Goal: Communication & Community: Answer question/provide support

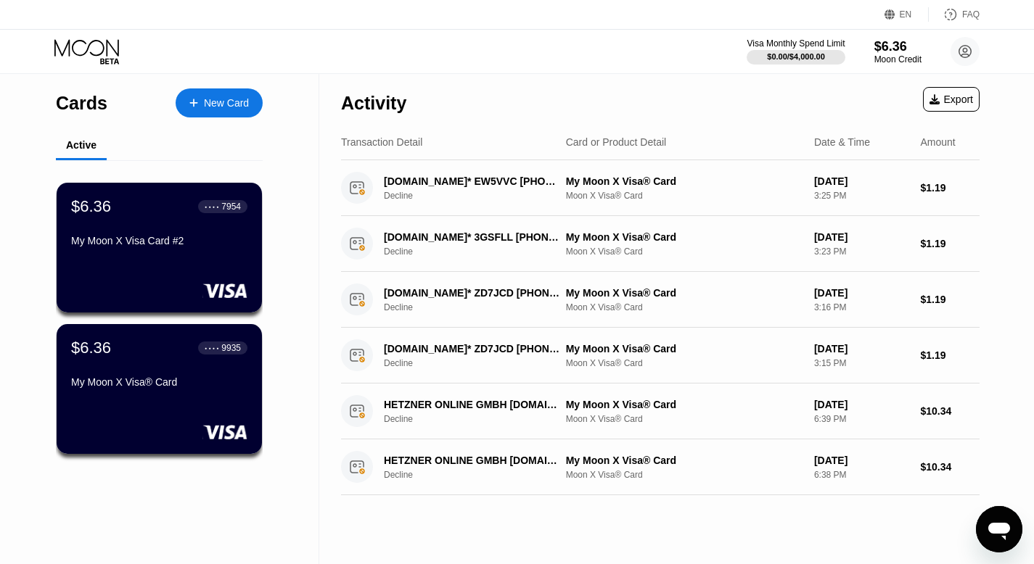
click at [994, 525] on icon "Open messaging window" at bounding box center [999, 531] width 22 height 17
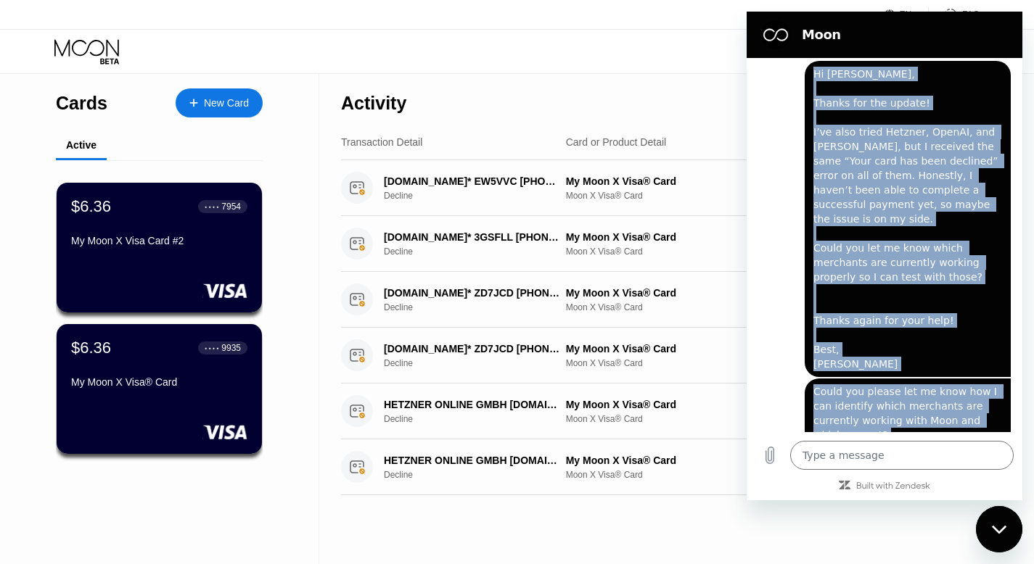
scroll to position [1494, 0]
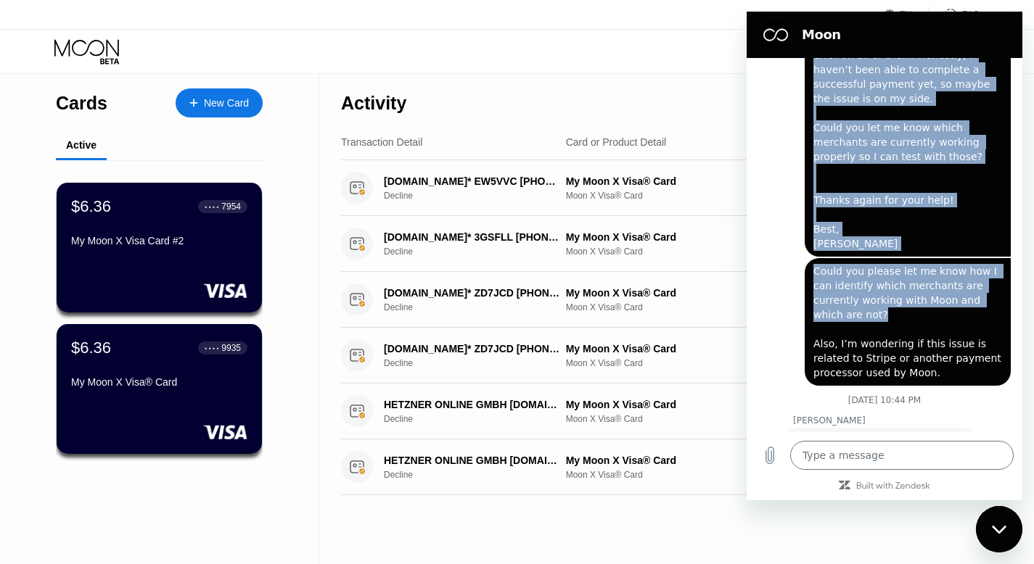
drag, startPoint x: 814, startPoint y: 149, endPoint x: 932, endPoint y: 322, distance: 209.2
click at [932, 322] on div "June 30 at 12:26 PM Moon - paywithmoon.com Moon - paywithmoon.com says: Hey the…" at bounding box center [884, 245] width 276 height 374
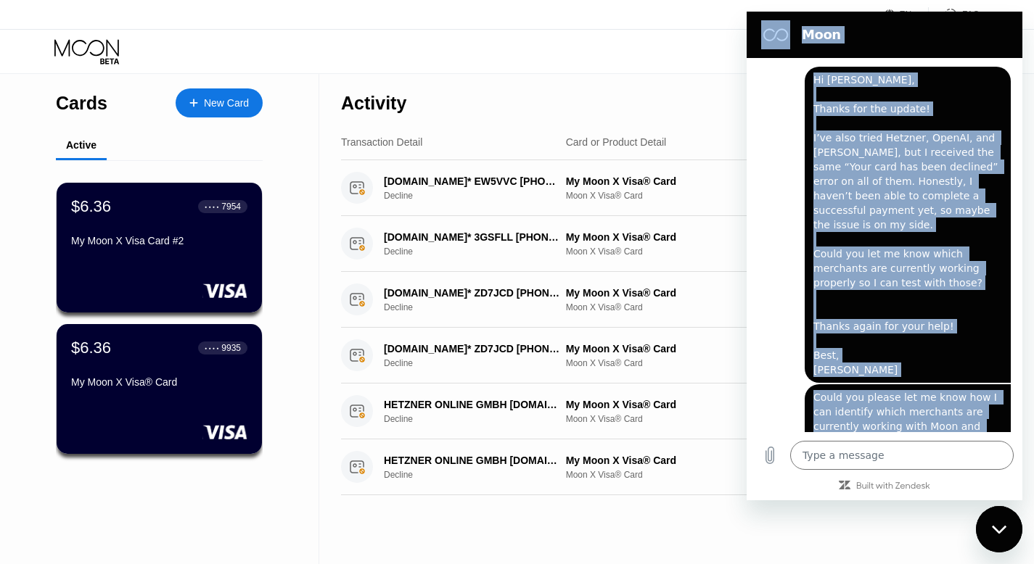
scroll to position [1312, 0]
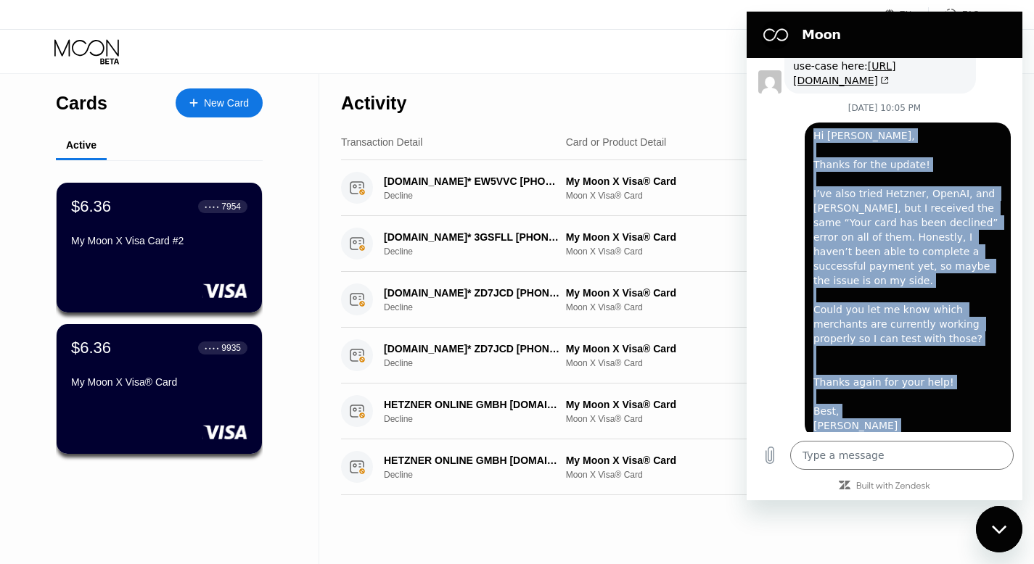
drag, startPoint x: 889, startPoint y: 403, endPoint x: 806, endPoint y: 158, distance: 259.0
click at [806, 158] on div "June 30 at 12:26 PM Moon - paywithmoon.com Moon - paywithmoon.com says: Hey the…" at bounding box center [884, 245] width 276 height 374
copy div "Hi Olivia, Thanks for the update! I’ve also tried Hetzner, OpenAI, and Heroku, …"
type textarea "x"
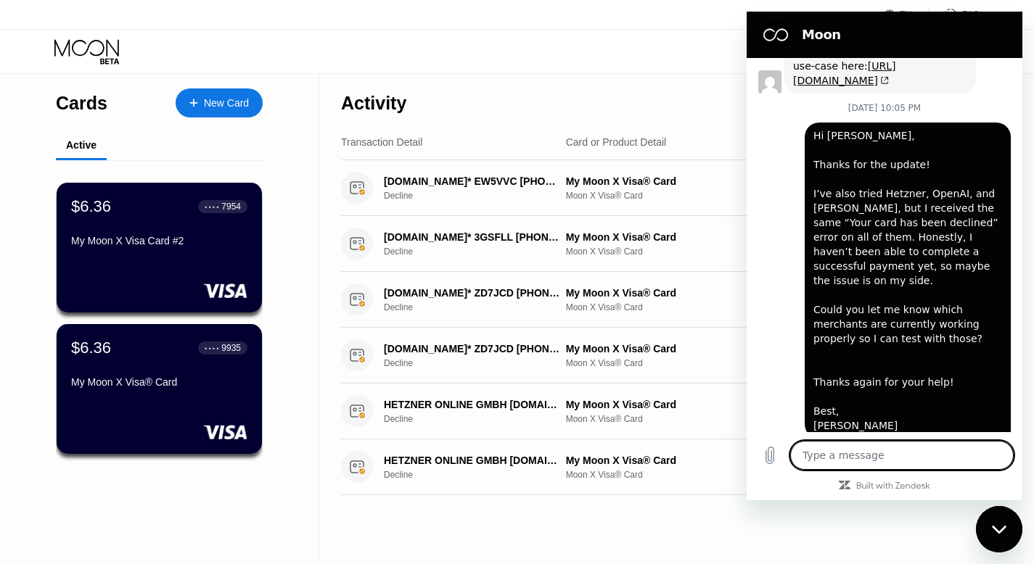
click at [845, 450] on textarea at bounding box center [901, 455] width 223 height 29
type textarea "ُ"
type textarea "x"
type textarea "ُا"
type textarea "x"
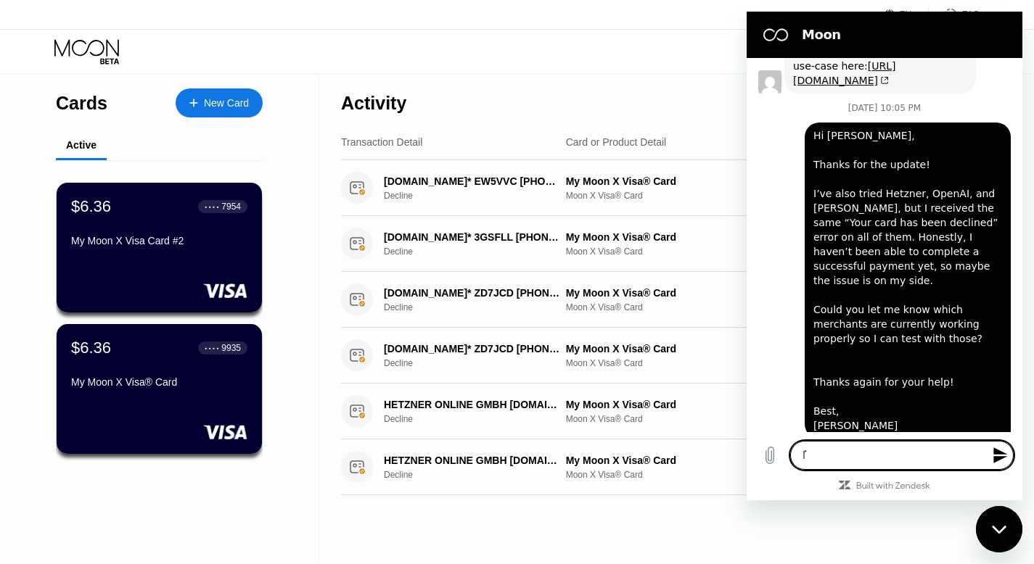
type textarea "ُاش"
type textarea "x"
type textarea "ُاشد"
type textarea "x"
type textarea "ُاشدن"
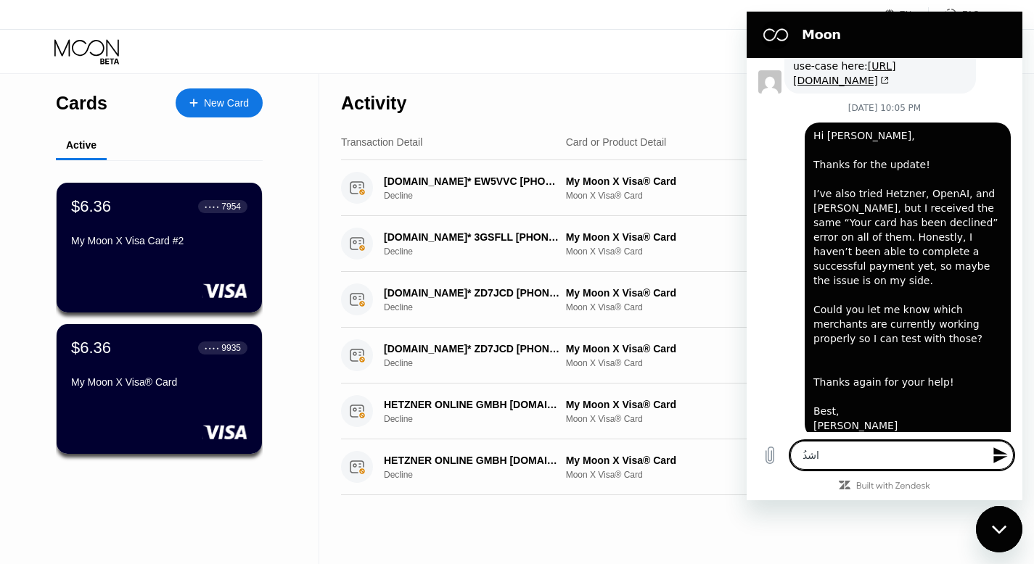
type textarea "x"
type textarea "ُاشدنس"
type textarea "x"
type textarea "ُاشدن"
type textarea "x"
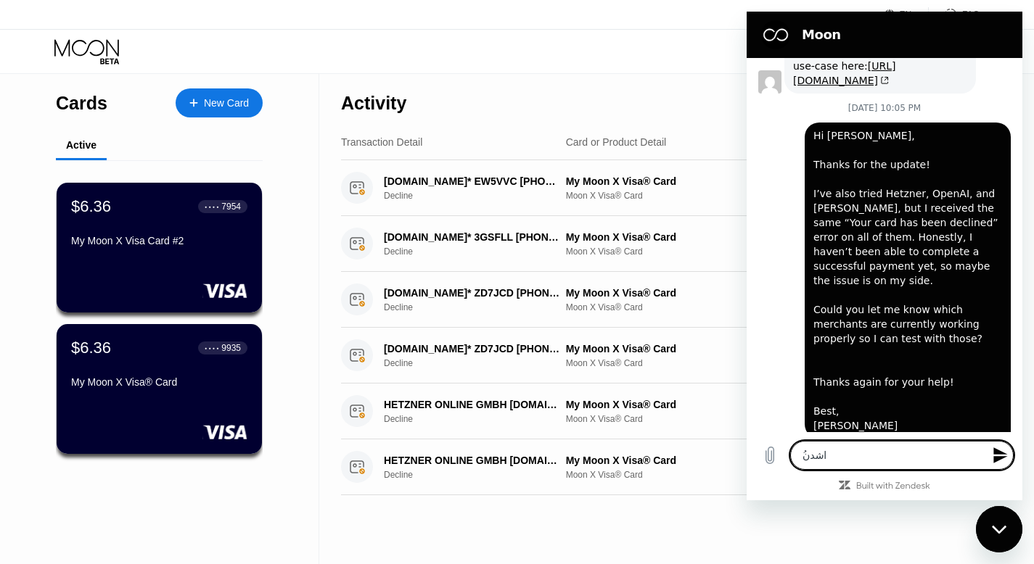
type textarea "ُاشد"
type textarea "x"
type textarea "ُاش"
type textarea "x"
type textarea "ُا"
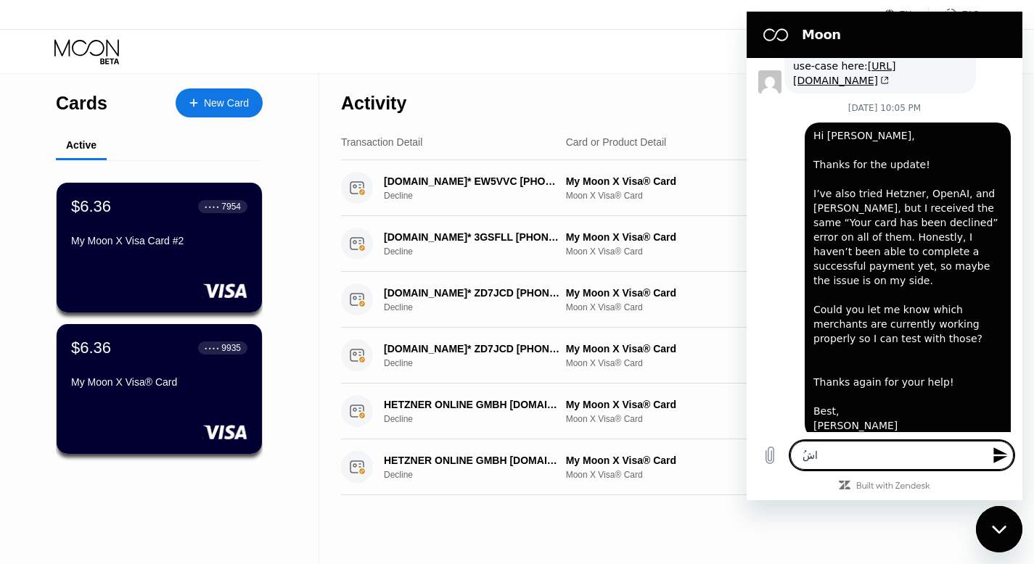
type textarea "x"
type textarea "ُ"
type textarea "x"
type textarea "T"
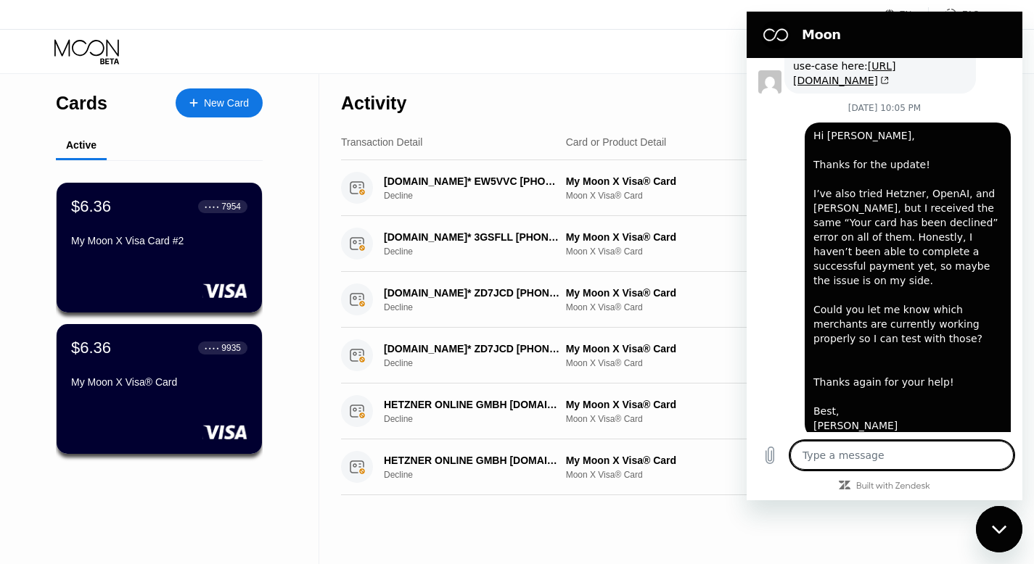
type textarea "x"
type textarea "Th"
type textarea "x"
type textarea "Tha"
type textarea "x"
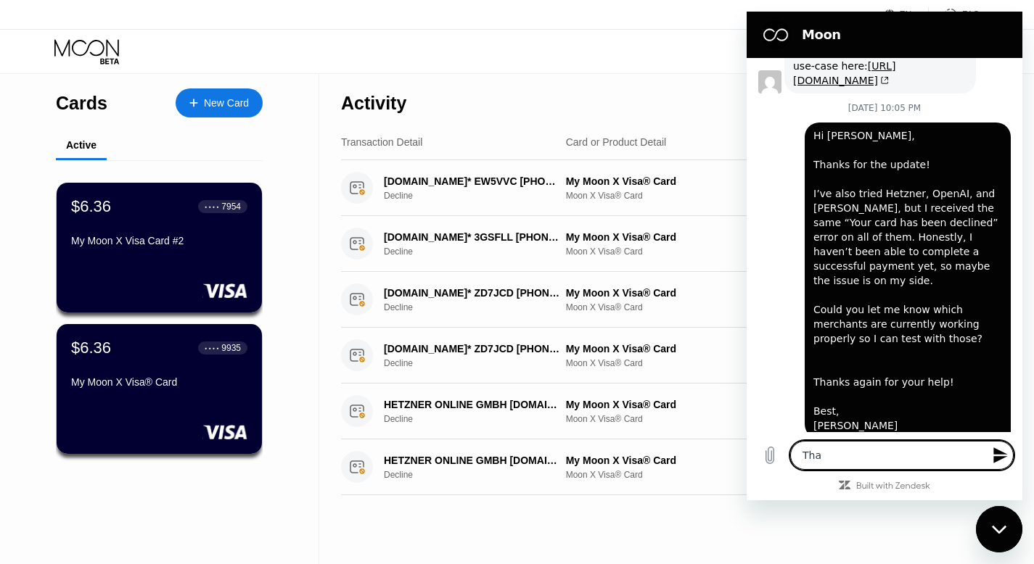
type textarea "Than"
type textarea "x"
type textarea "Thank"
type textarea "x"
type textarea "Thanks"
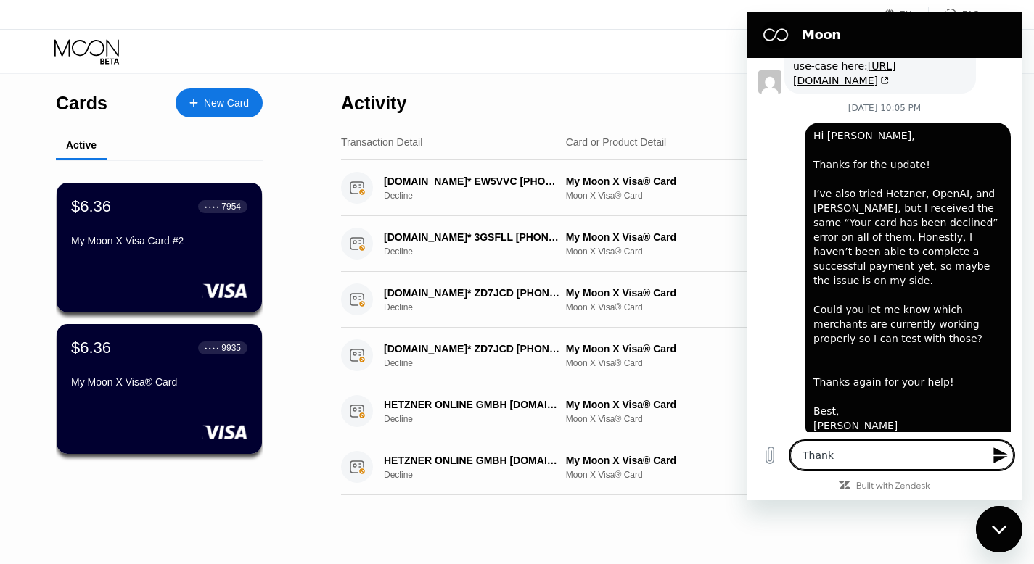
type textarea "x"
type textarea "Thanks"
type textarea "x"
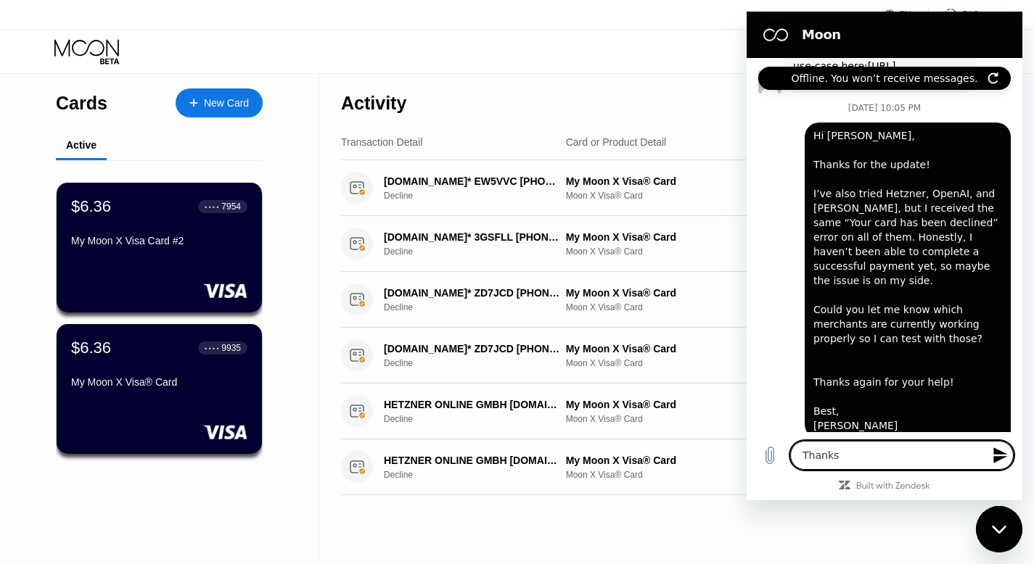
type textarea "Thanks o"
type textarea "x"
type textarea "Thanks ol"
type textarea "x"
type textarea "Thanks oli"
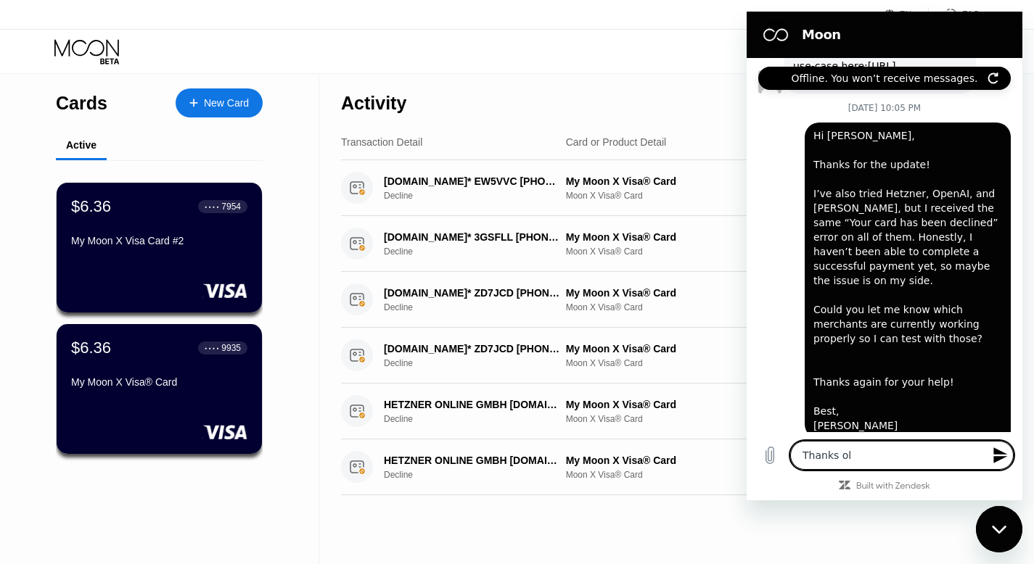
type textarea "x"
type textarea "Thanks ol"
type textarea "x"
type textarea "Thanks o"
type textarea "x"
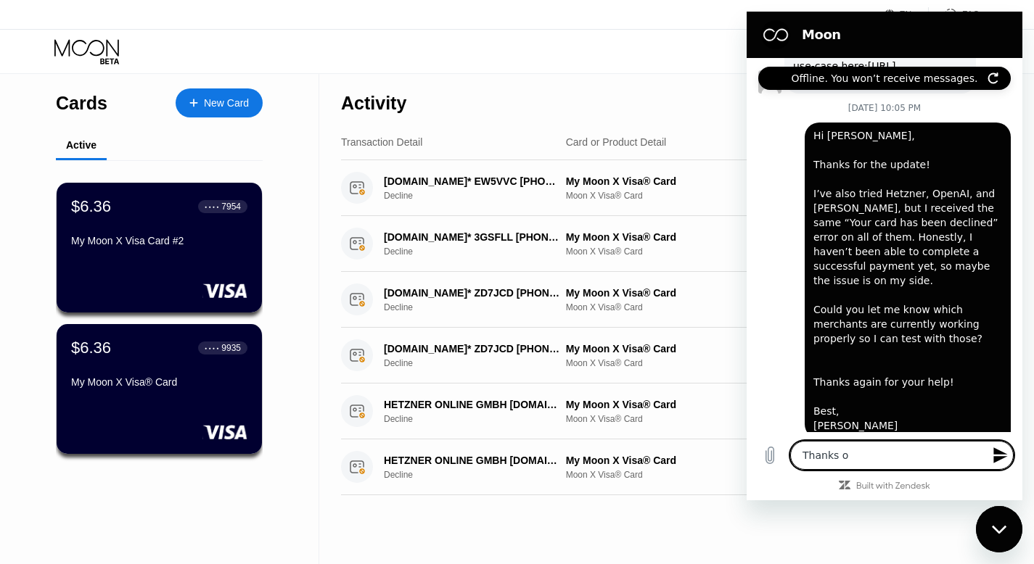
type textarea "Thanks"
type textarea "x"
type textarea "Thanks O"
type textarea "x"
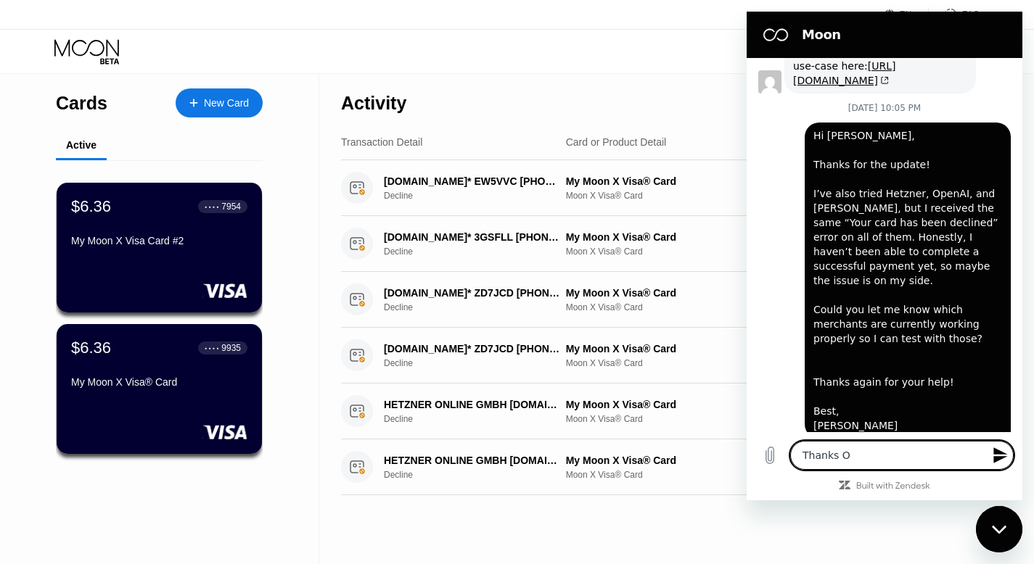
type textarea "Thanks Ol"
type textarea "x"
type textarea "Thanks Oli"
type textarea "x"
type textarea "Thanks Olic"
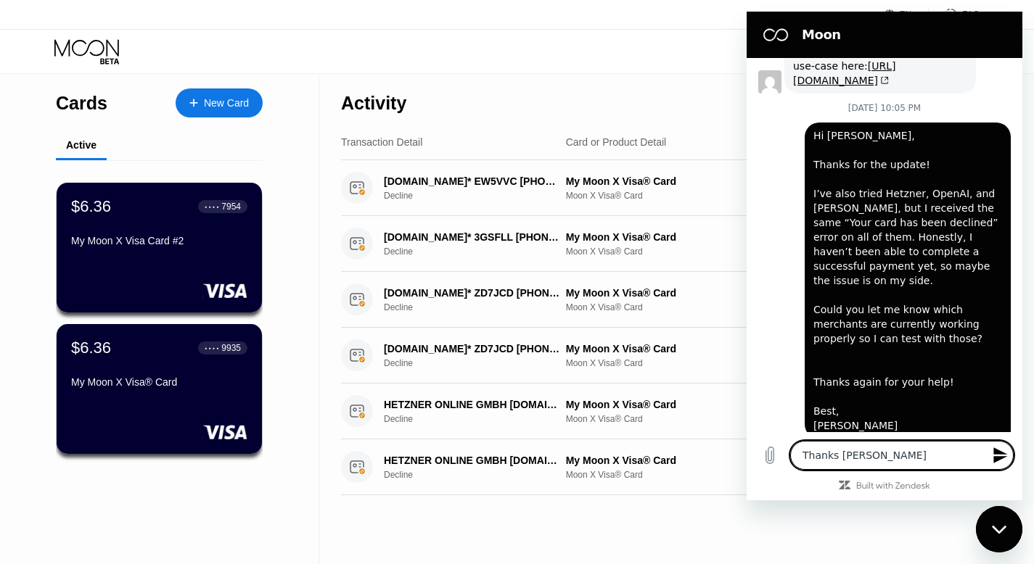
type textarea "x"
type textarea "Thanks Olici"
type textarea "x"
type textarea "Thanks Olicia"
type textarea "x"
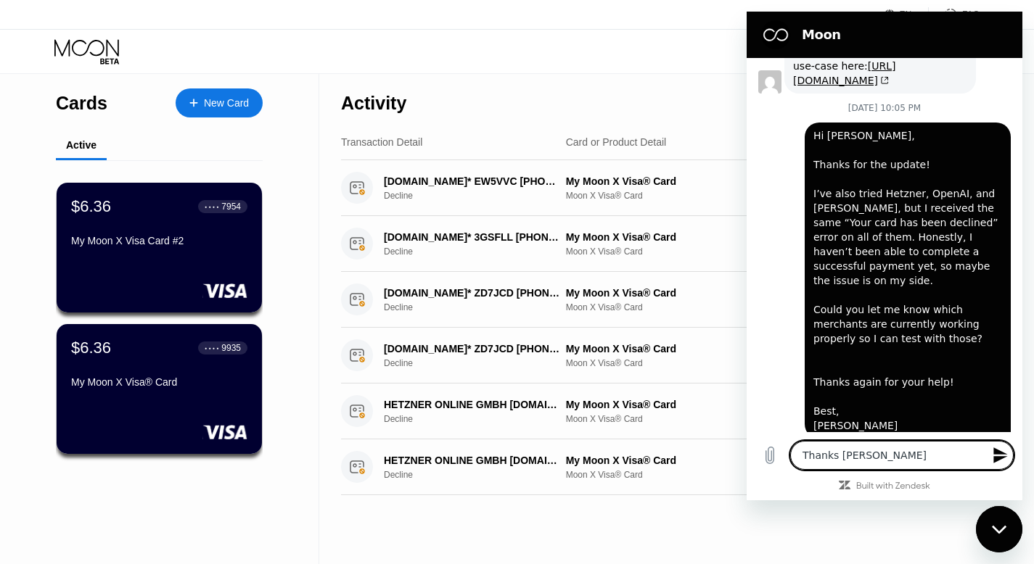
type textarea "Thanks Olici"
type textarea "x"
type textarea "Thanks Olic"
type textarea "x"
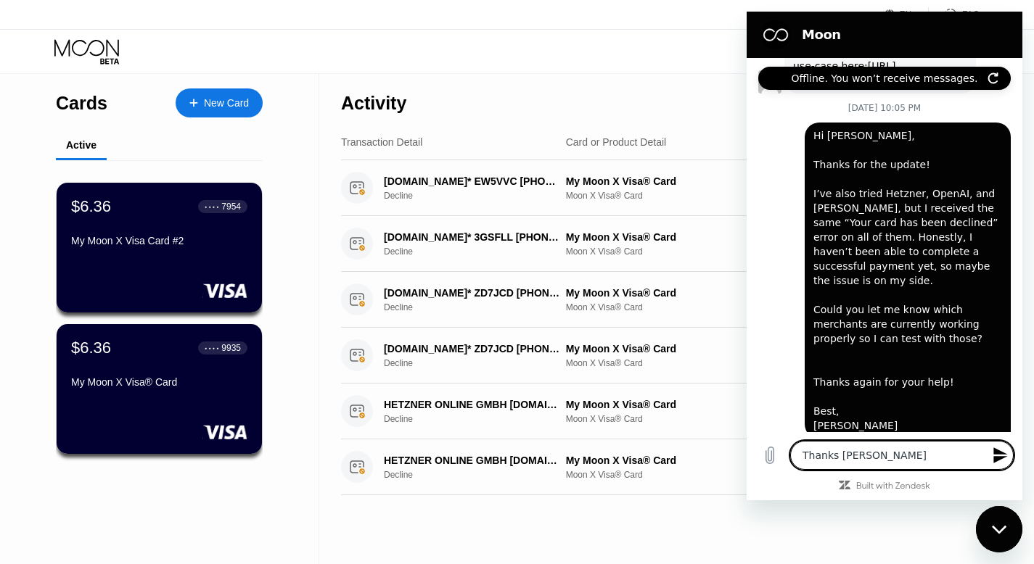
type textarea "Thanks Oli"
type textarea "x"
type textarea "Thanks Ol"
type textarea "x"
type textarea "Thanks Oli"
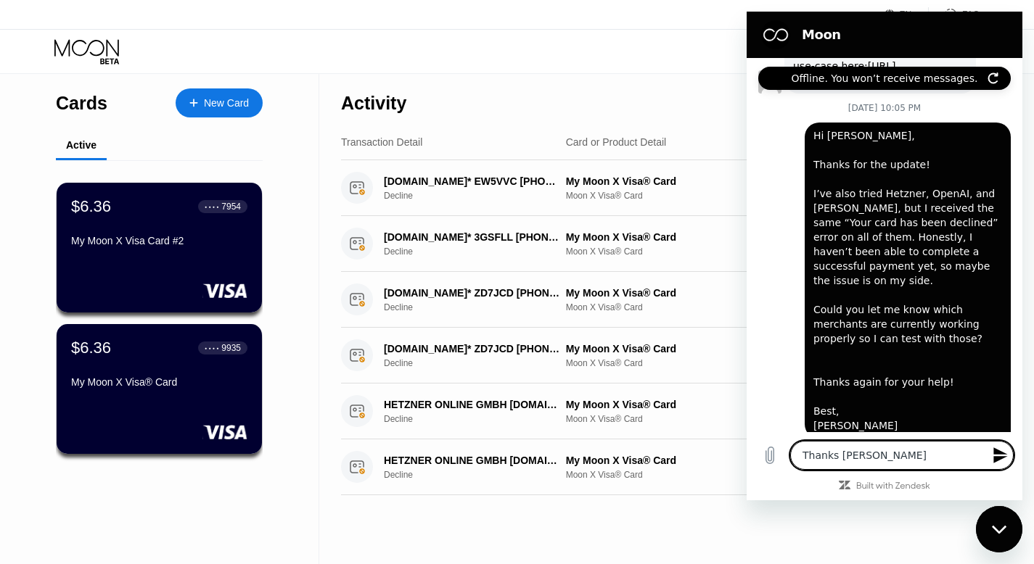
type textarea "x"
type textarea "Thanks OliV"
type textarea "x"
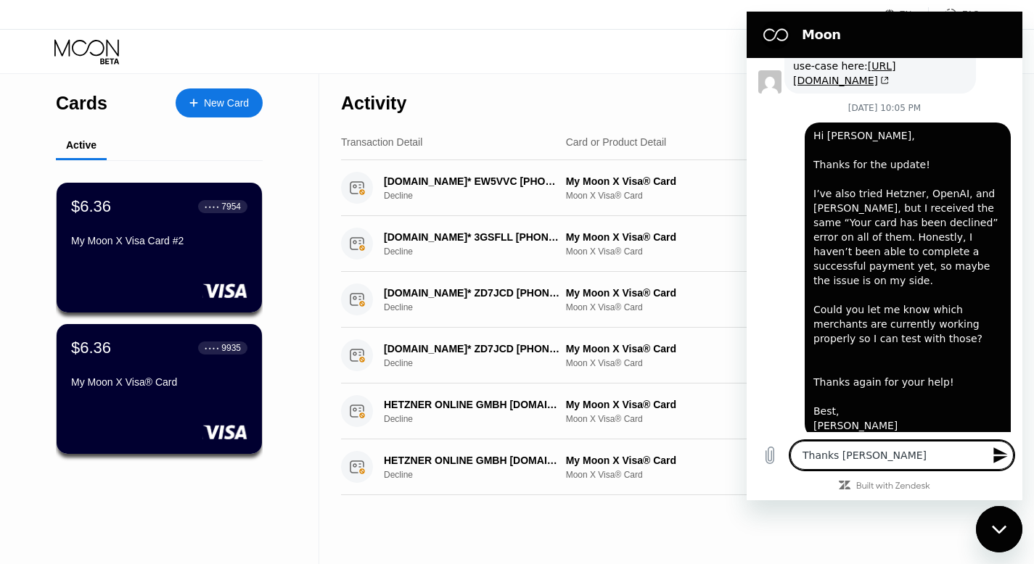
type textarea "Thanks Oli"
type textarea "x"
type textarea "Thanks Oliv"
type textarea "x"
type textarea "Thanks Olivi"
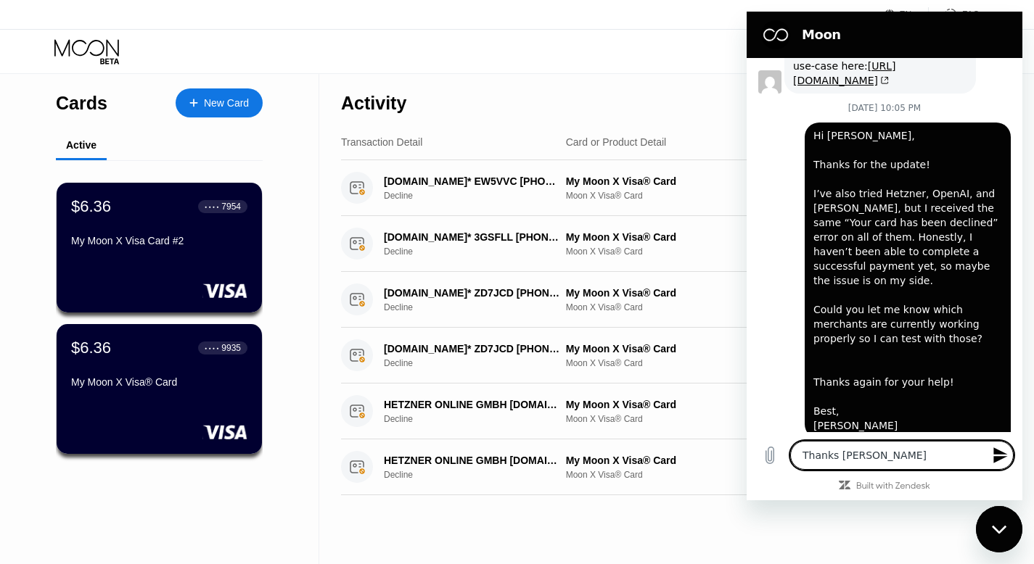
type textarea "x"
type textarea "Thanks Olivia"
type textarea "x"
click at [856, 457] on textarea "Thanks Olivia" at bounding box center [901, 455] width 223 height 29
click at [746, 12] on span "Olivia" at bounding box center [746, 12] width 0 height 0
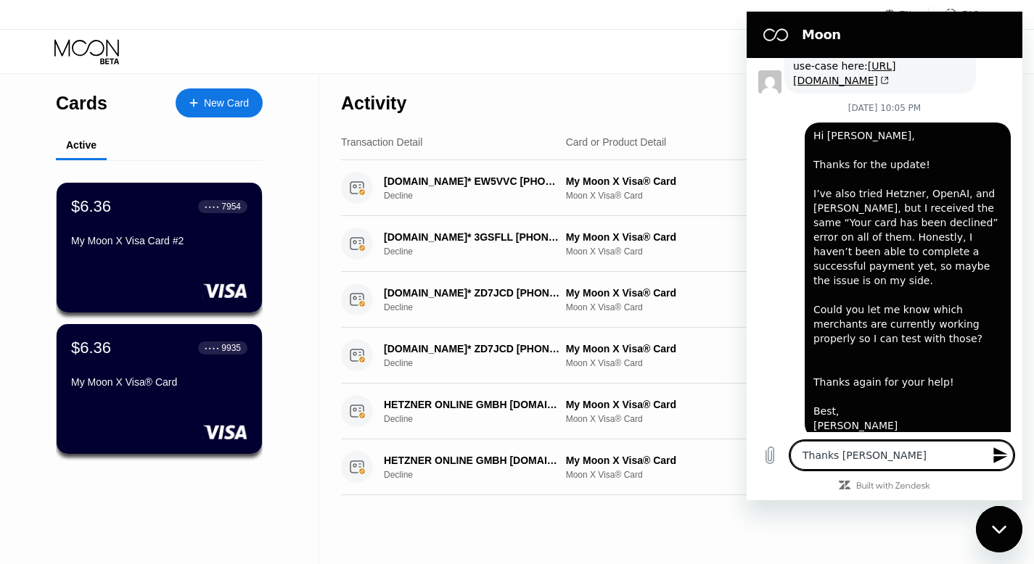
type textarea "Thanks, Olivia."
type textarea "x"
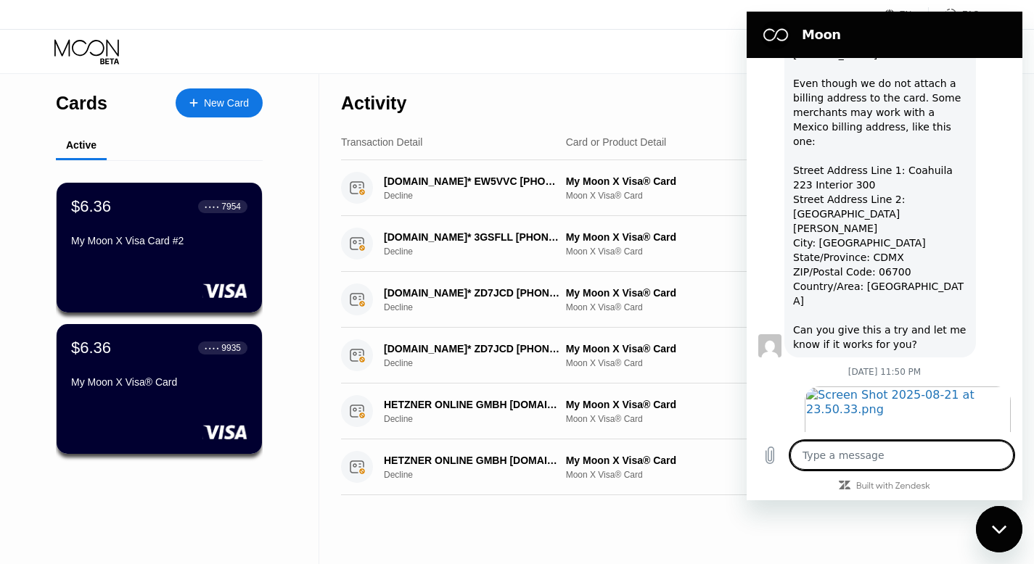
scroll to position [3648, 0]
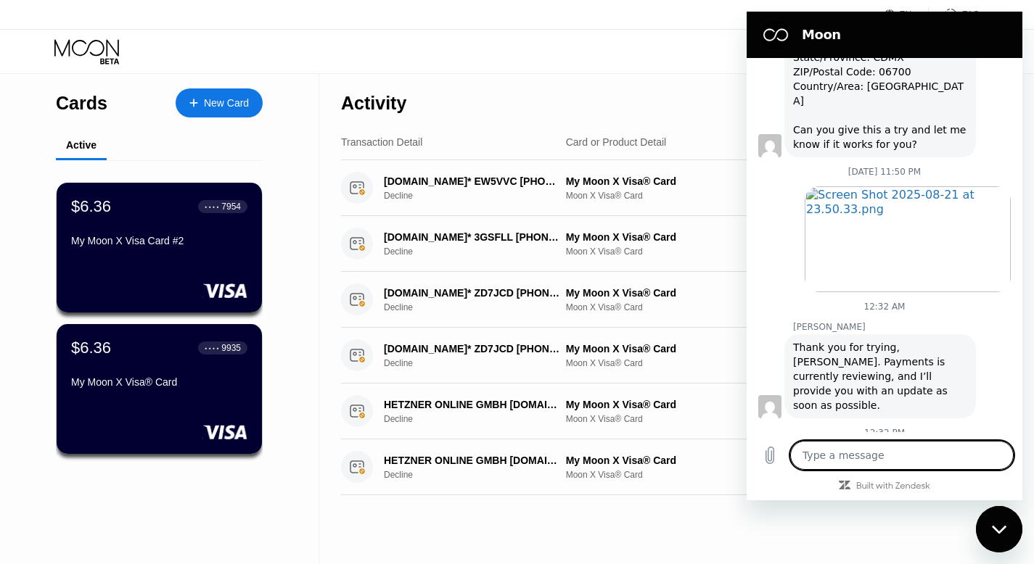
type textarea "x"
